Goal: Contribute content: Add original content to the website for others to see

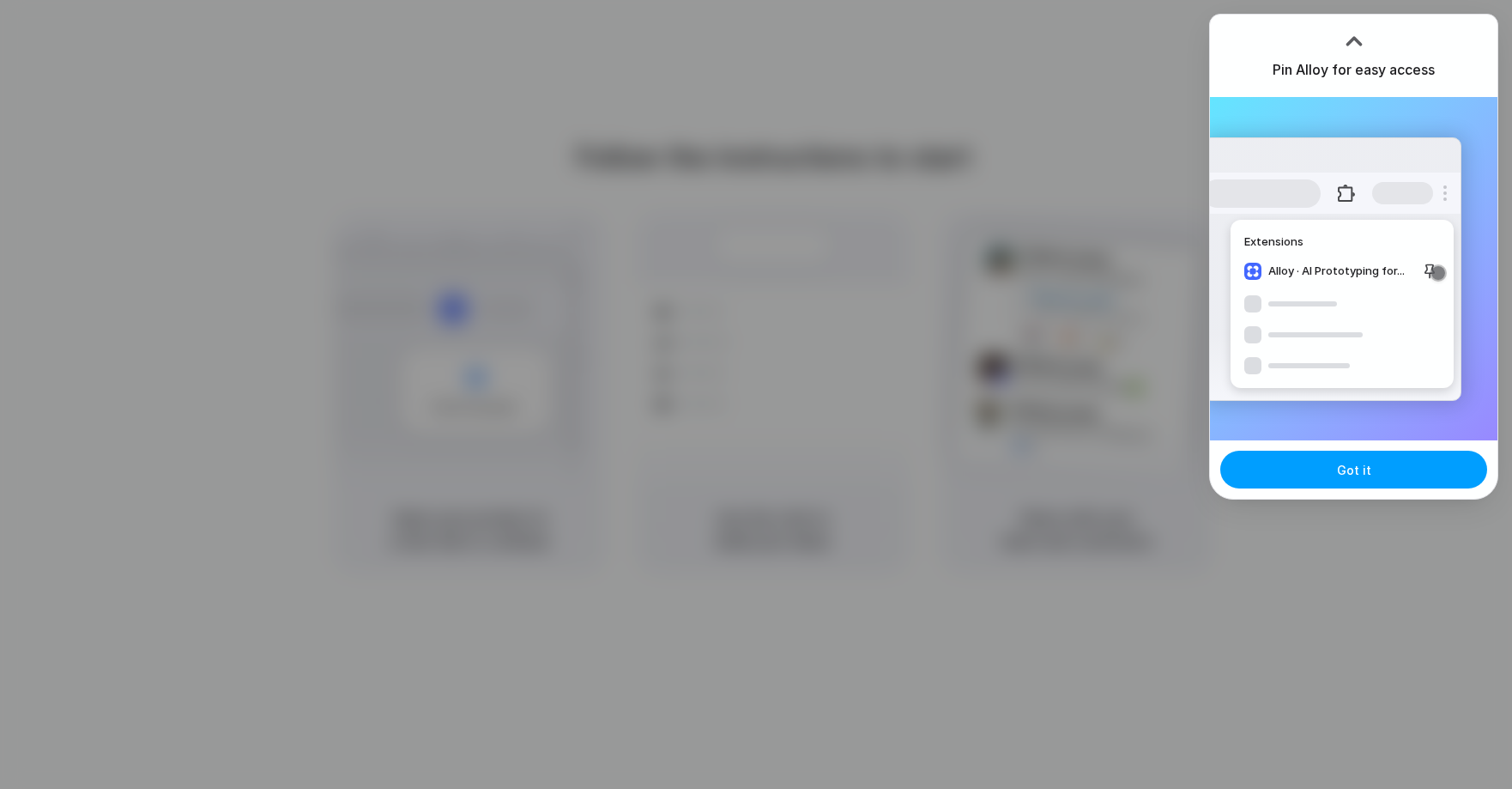
click at [1345, 464] on span "Got it" at bounding box center [1354, 469] width 34 height 18
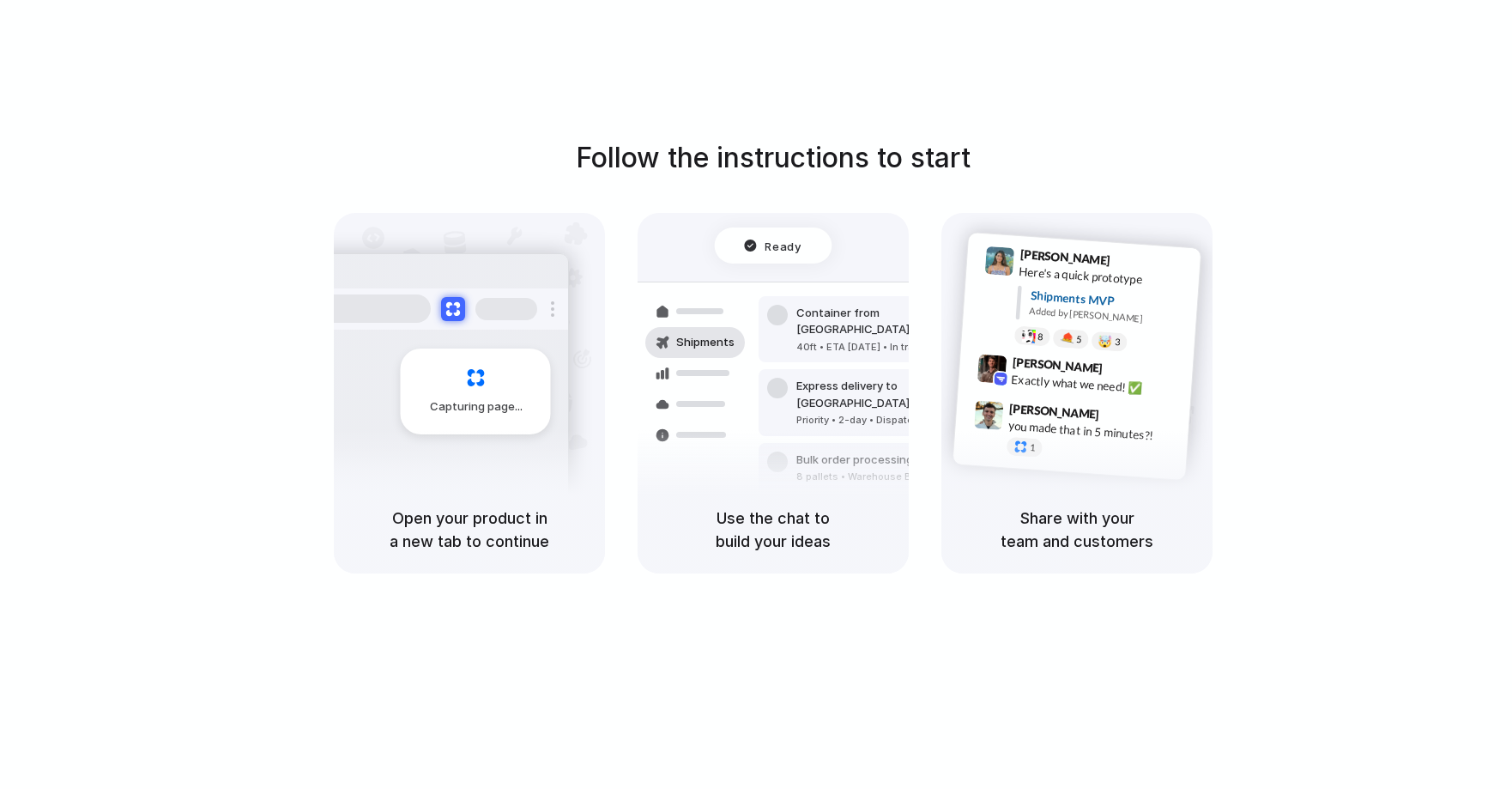
click at [1410, 123] on div "Follow the instructions to start Capturing page Open your product in a new tab …" at bounding box center [773, 411] width 1546 height 823
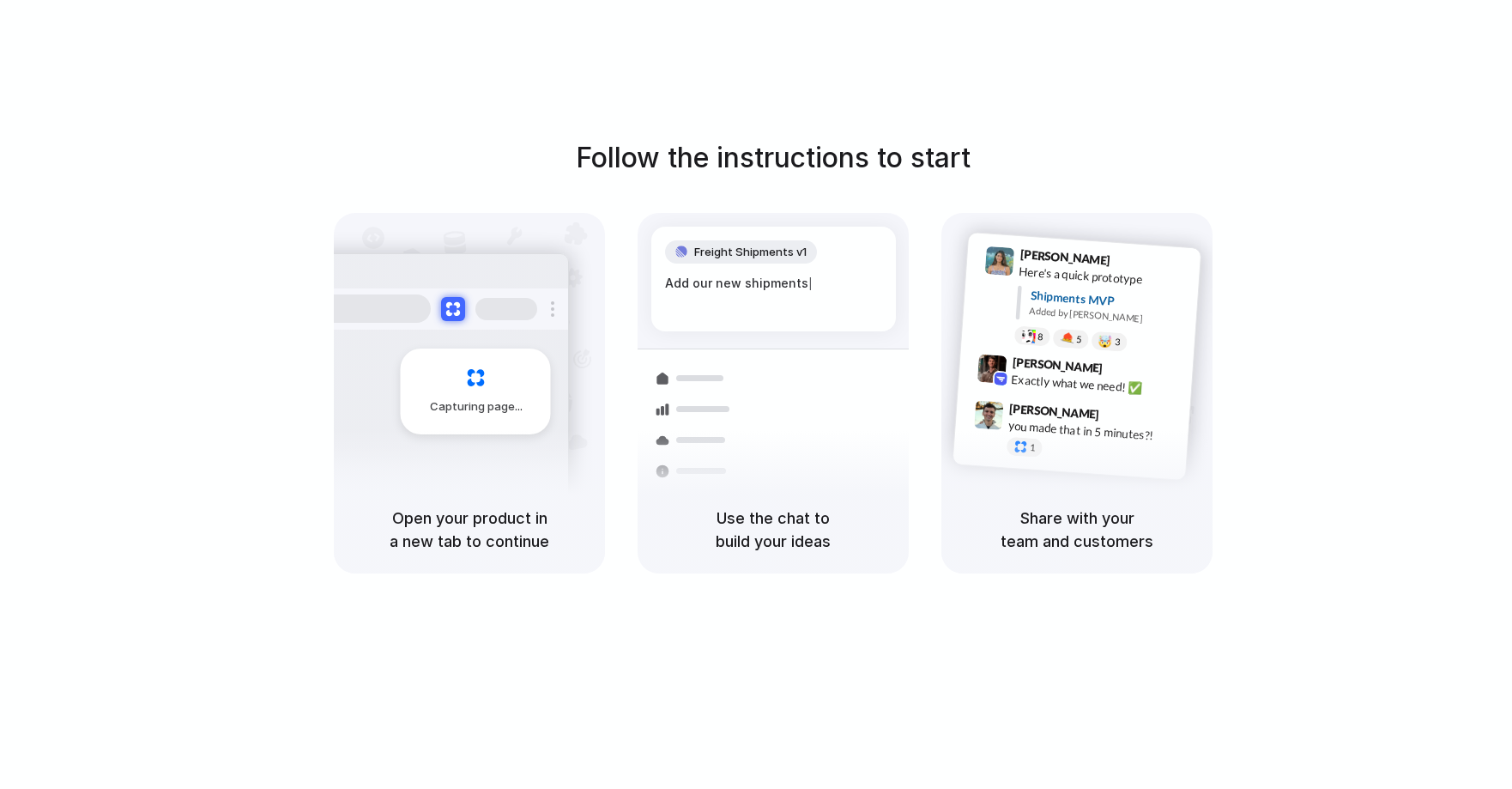
click at [776, 523] on h5 "Use the chat to build your ideas" at bounding box center [773, 529] width 230 height 46
click at [766, 248] on span "Freight Shipments v1" at bounding box center [749, 252] width 112 height 17
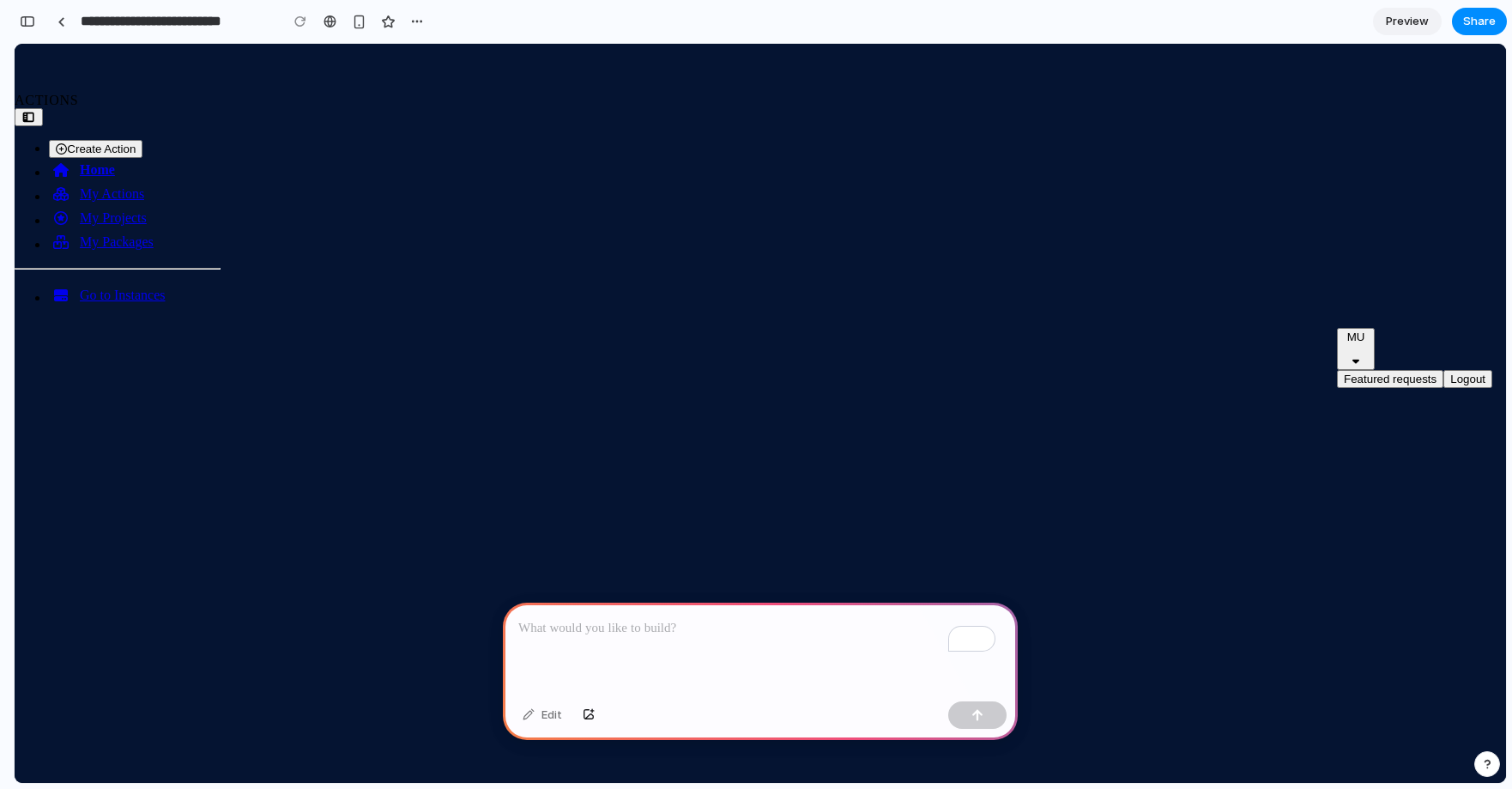
click at [728, 625] on p "To enrich screen reader interactions, please activate Accessibility in Grammarl…" at bounding box center [760, 628] width 484 height 21
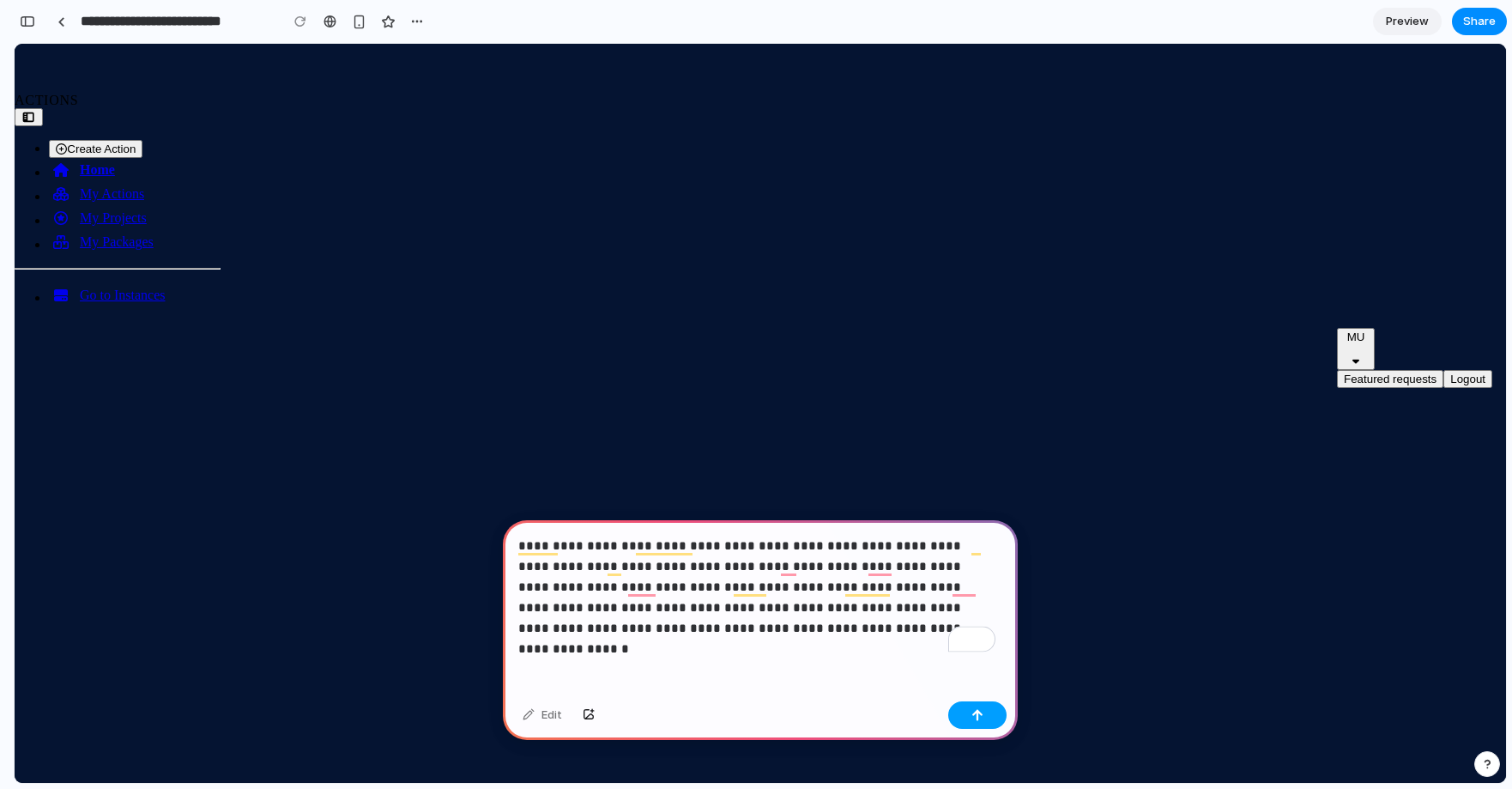
click at [985, 721] on button "button" at bounding box center [977, 715] width 58 height 27
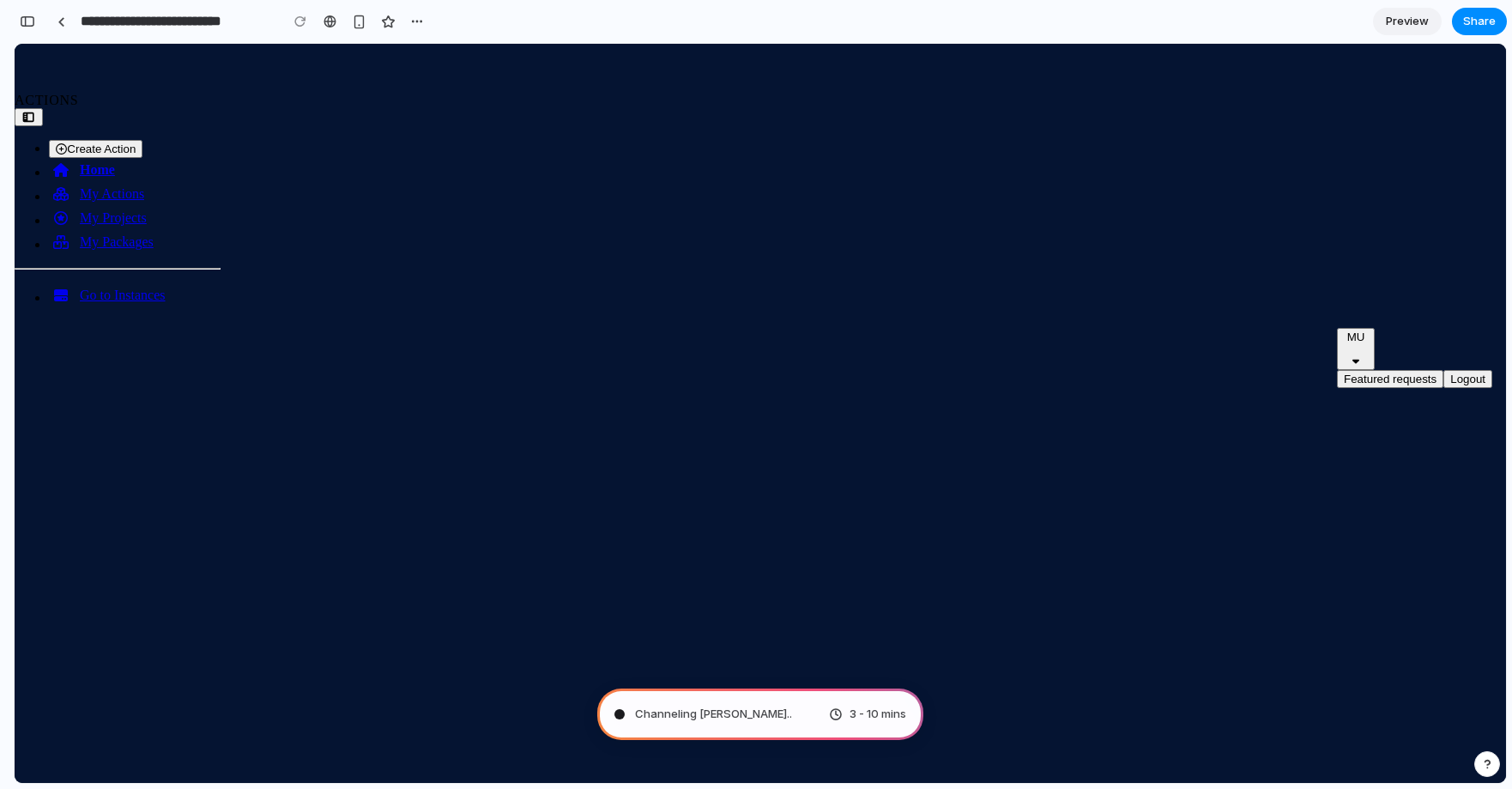
type input "**********"
